Goal: Task Accomplishment & Management: Complete application form

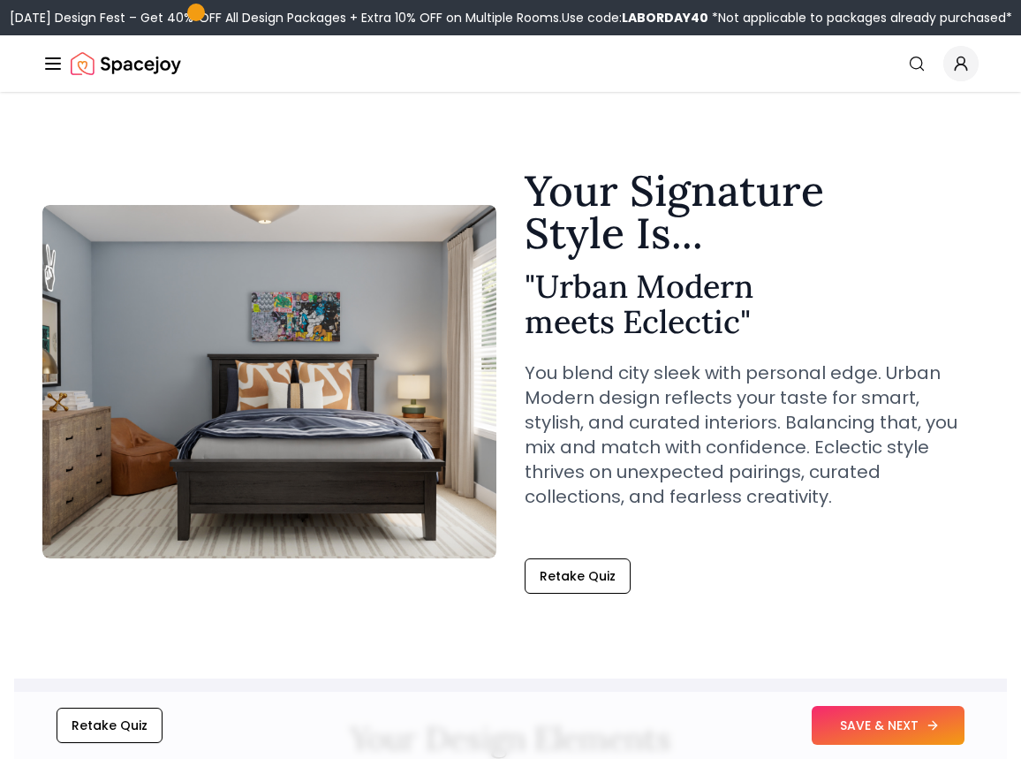
click at [944, 719] on button "SAVE & NEXT" at bounding box center [888, 725] width 153 height 39
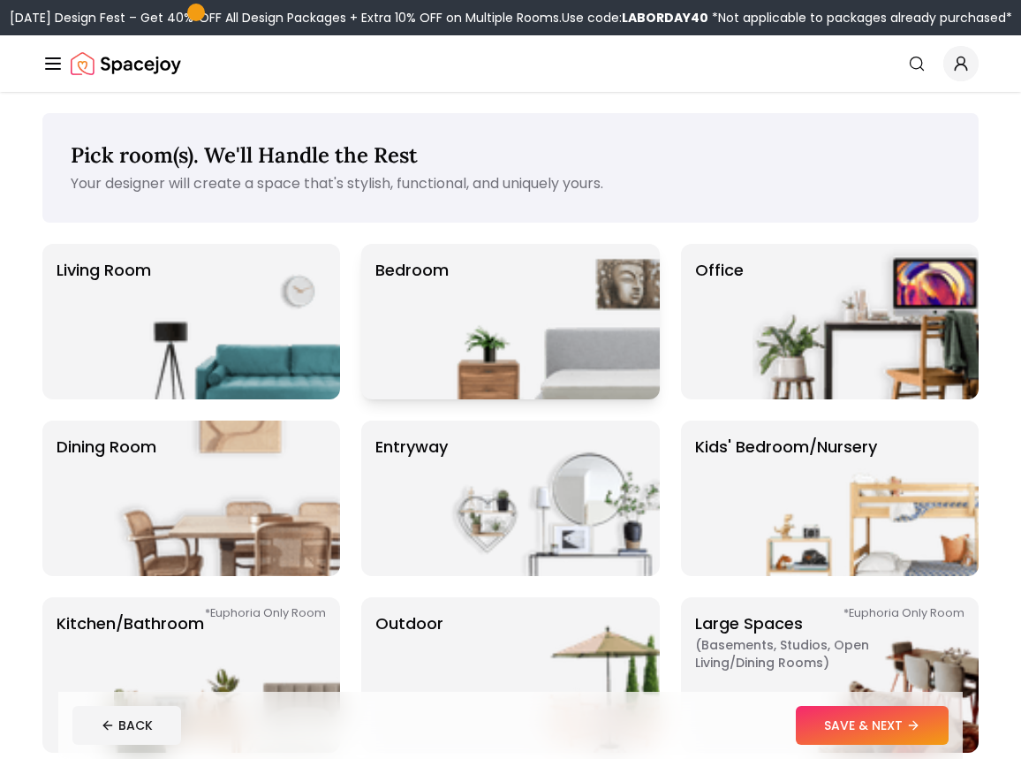
click at [461, 340] on img at bounding box center [547, 322] width 226 height 156
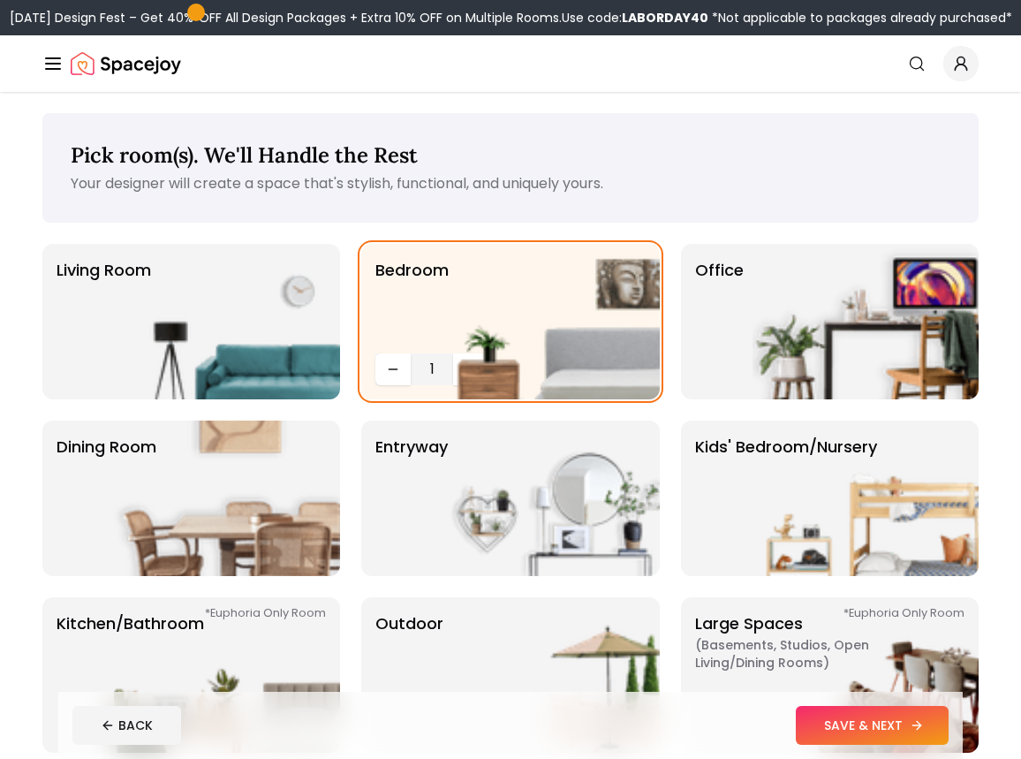
click at [897, 716] on button "SAVE & NEXT" at bounding box center [872, 725] width 153 height 39
